Goal: Task Accomplishment & Management: Use online tool/utility

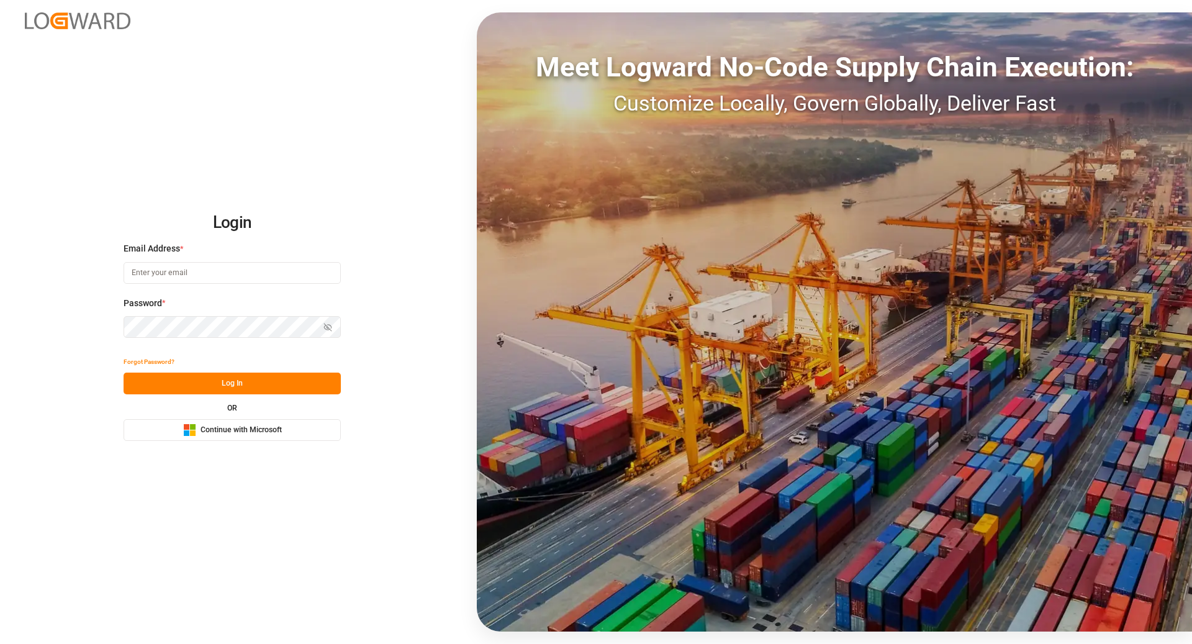
click at [199, 437] on button "Microsoft Logo Continue with Microsoft" at bounding box center [232, 430] width 217 height 22
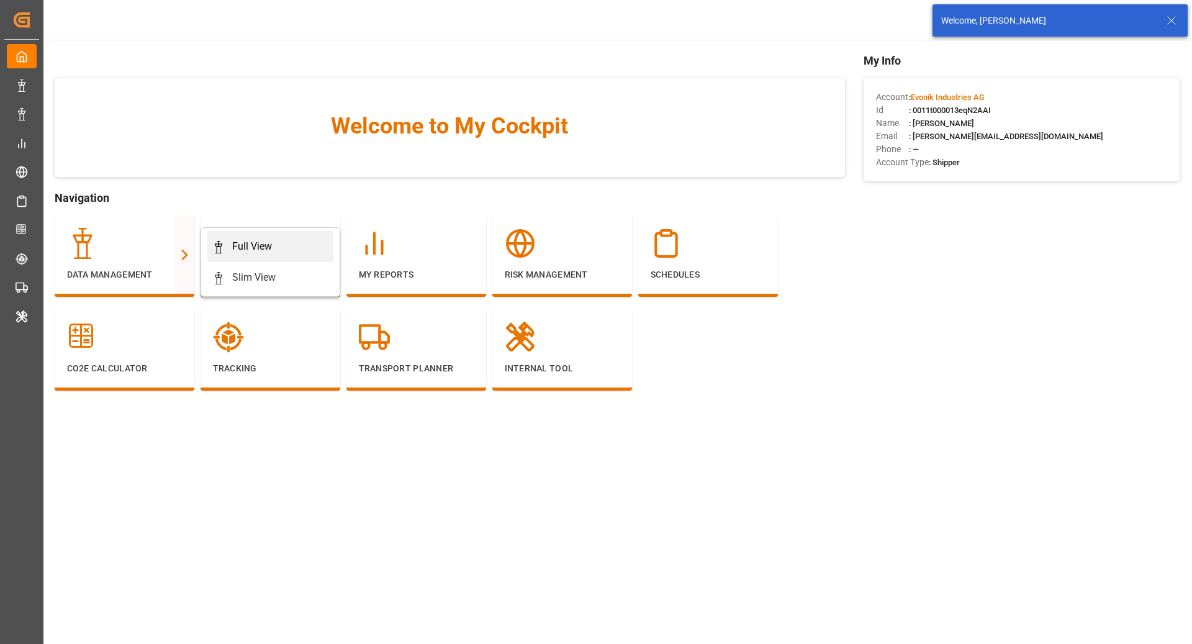
click at [269, 253] on div "Full View" at bounding box center [252, 246] width 40 height 15
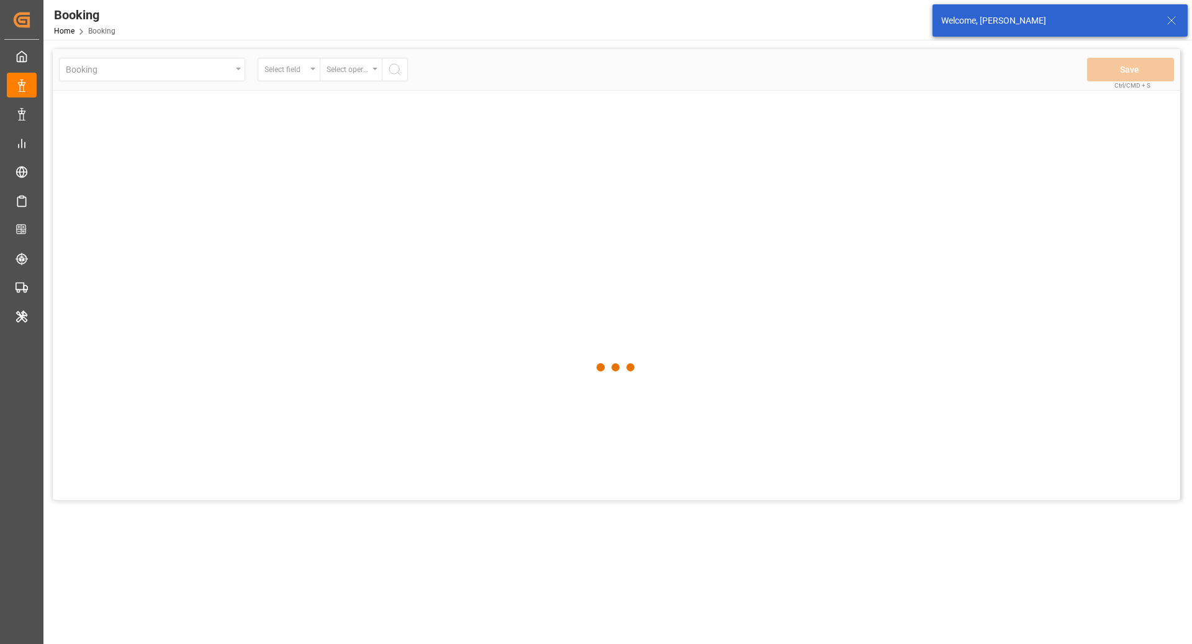
click at [1182, 19] on div "Welcome, [PERSON_NAME]" at bounding box center [1060, 20] width 255 height 32
click at [1174, 23] on icon at bounding box center [1172, 20] width 15 height 15
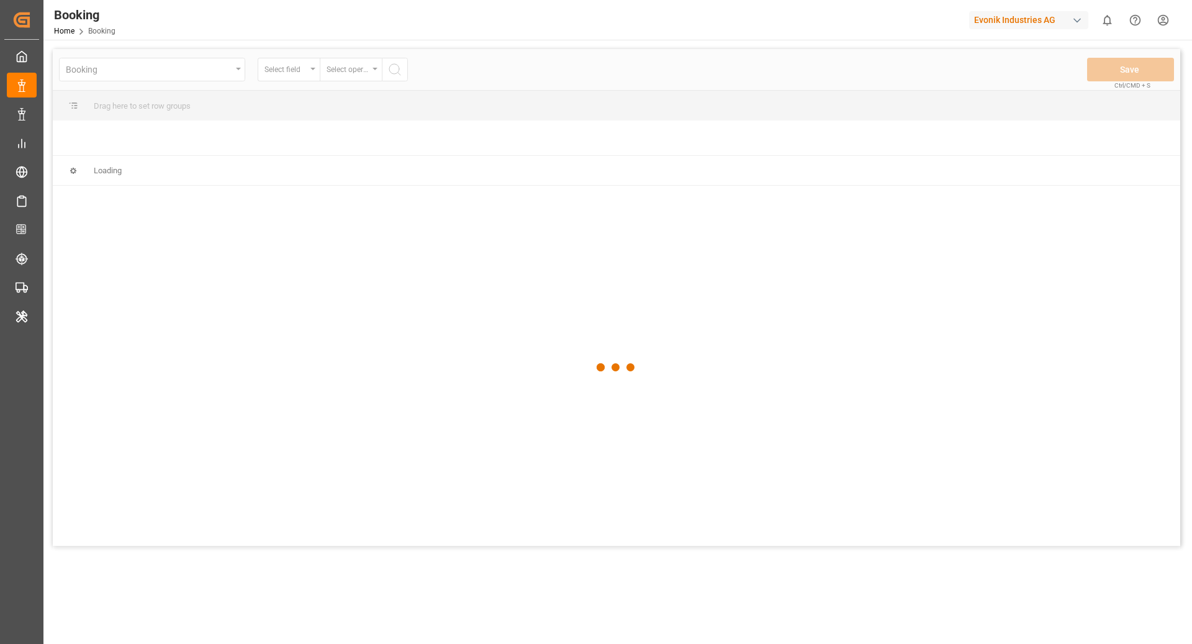
click at [1020, 25] on div "Evonik Industries AG" at bounding box center [1028, 20] width 119 height 18
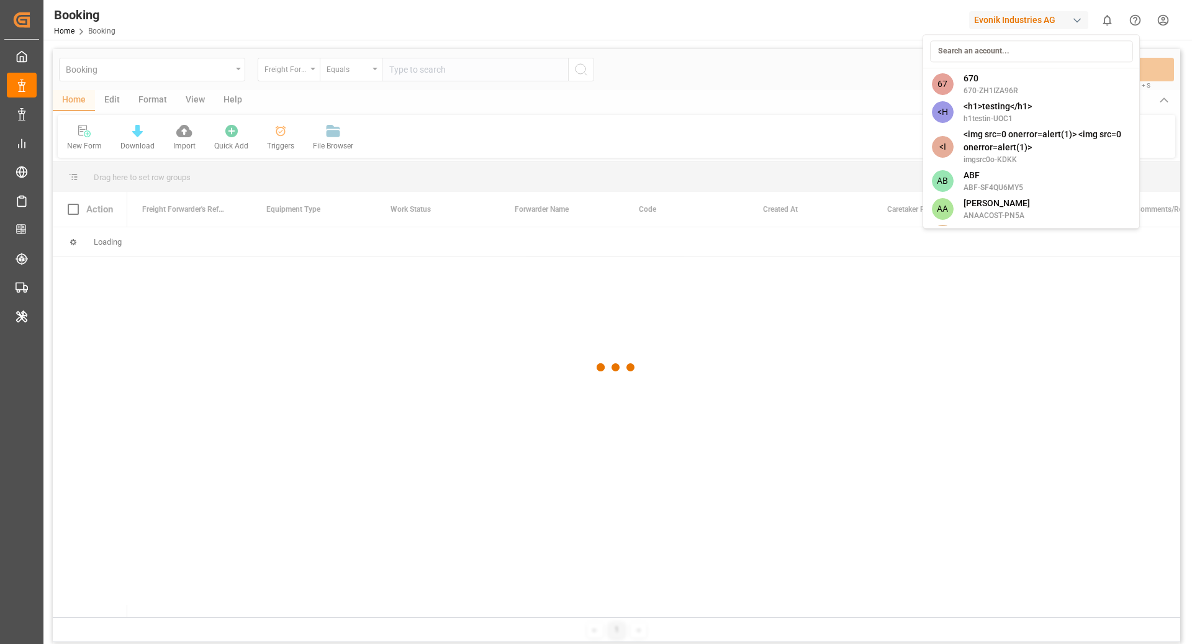
click at [1003, 52] on input at bounding box center [1031, 51] width 203 height 22
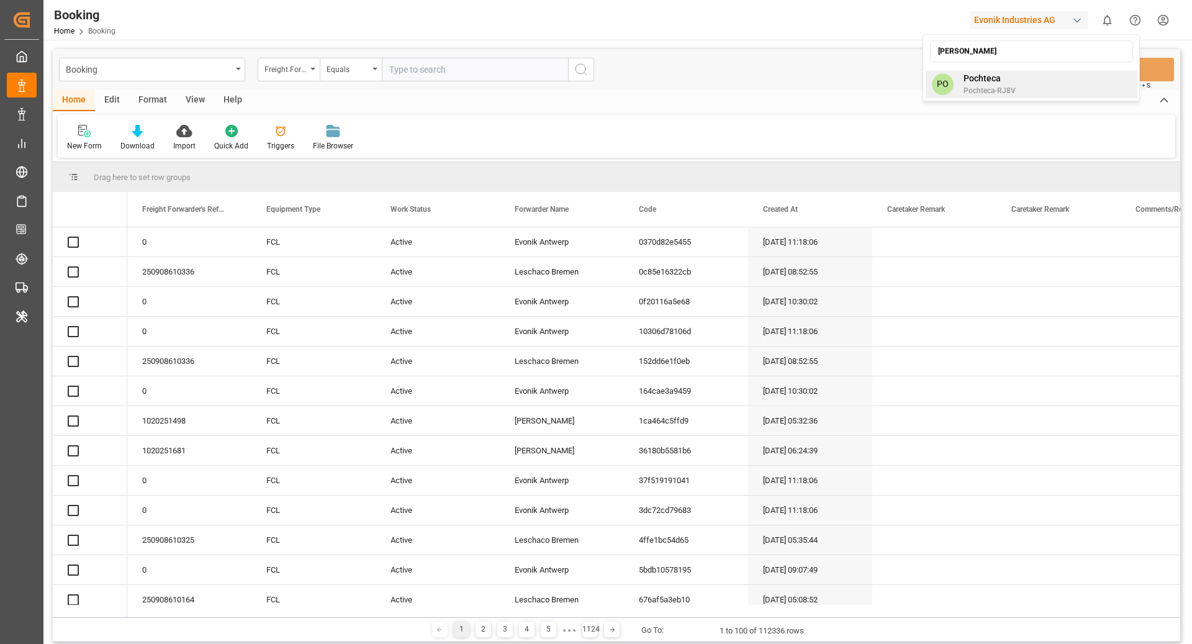
type input "[PERSON_NAME]"
click at [1007, 85] on span "Pochteca-RJ8V" at bounding box center [990, 90] width 52 height 11
